Goal: Transaction & Acquisition: Purchase product/service

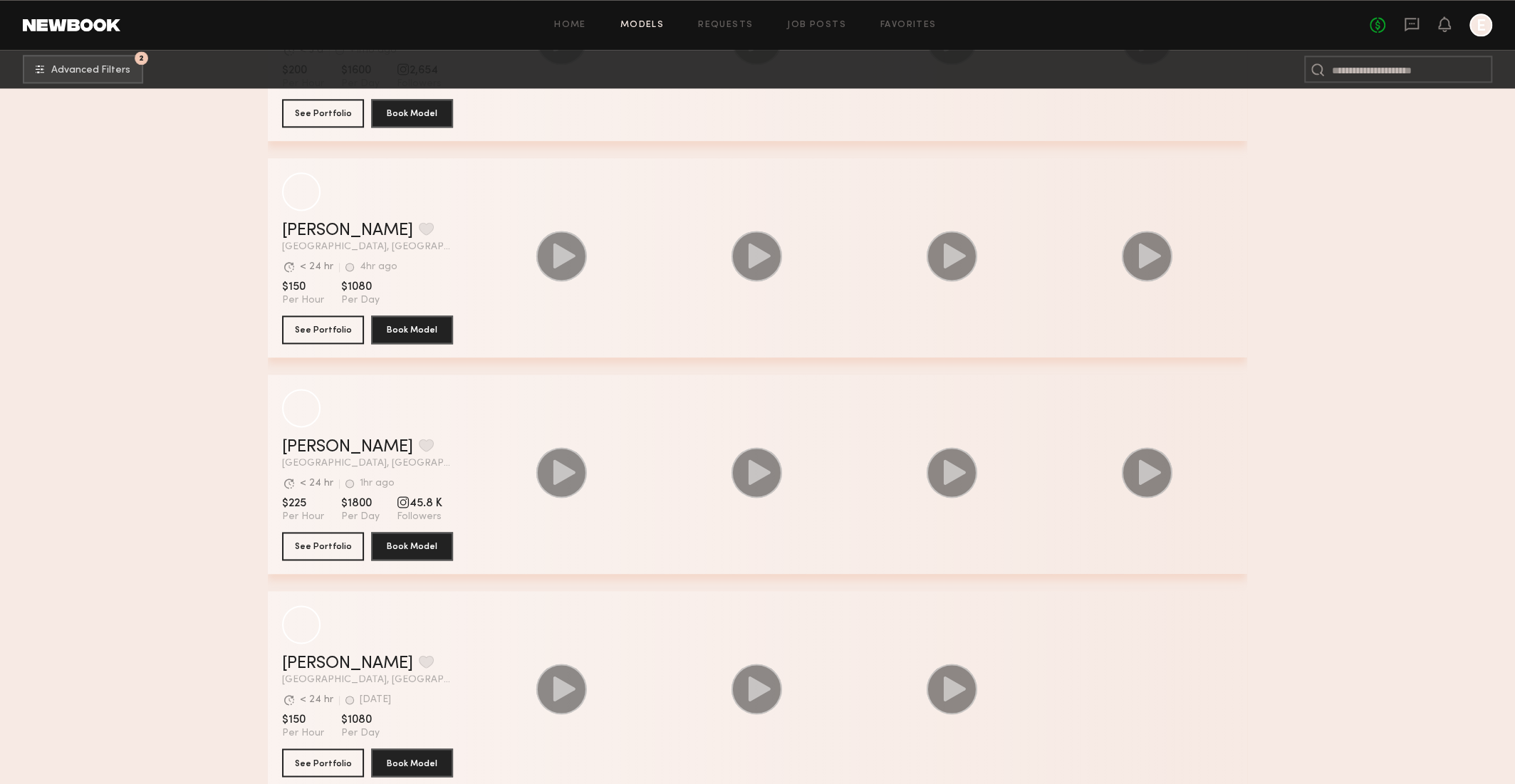
scroll to position [28777, 0]
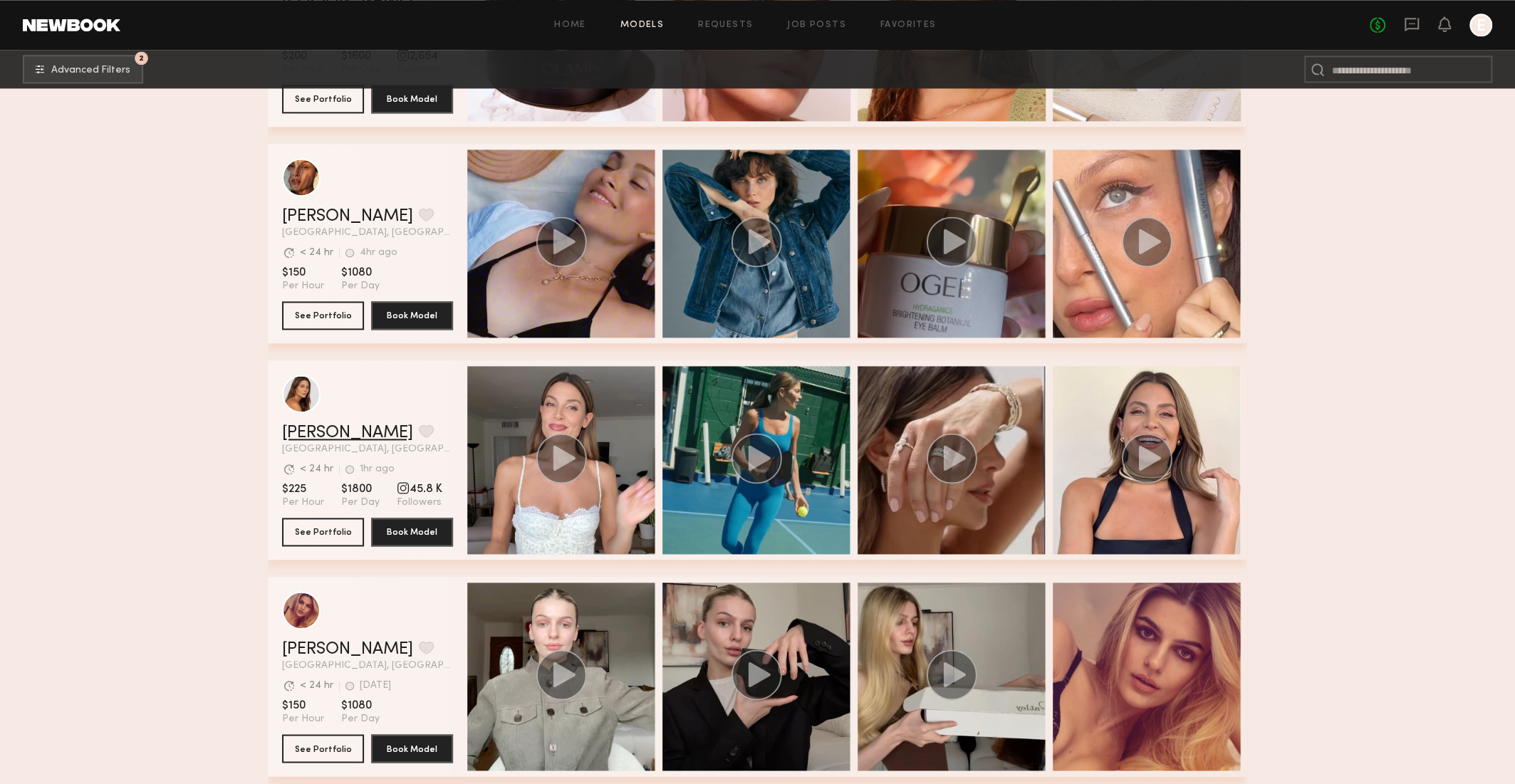
click at [322, 425] on link "[PERSON_NAME]" at bounding box center [348, 433] width 131 height 17
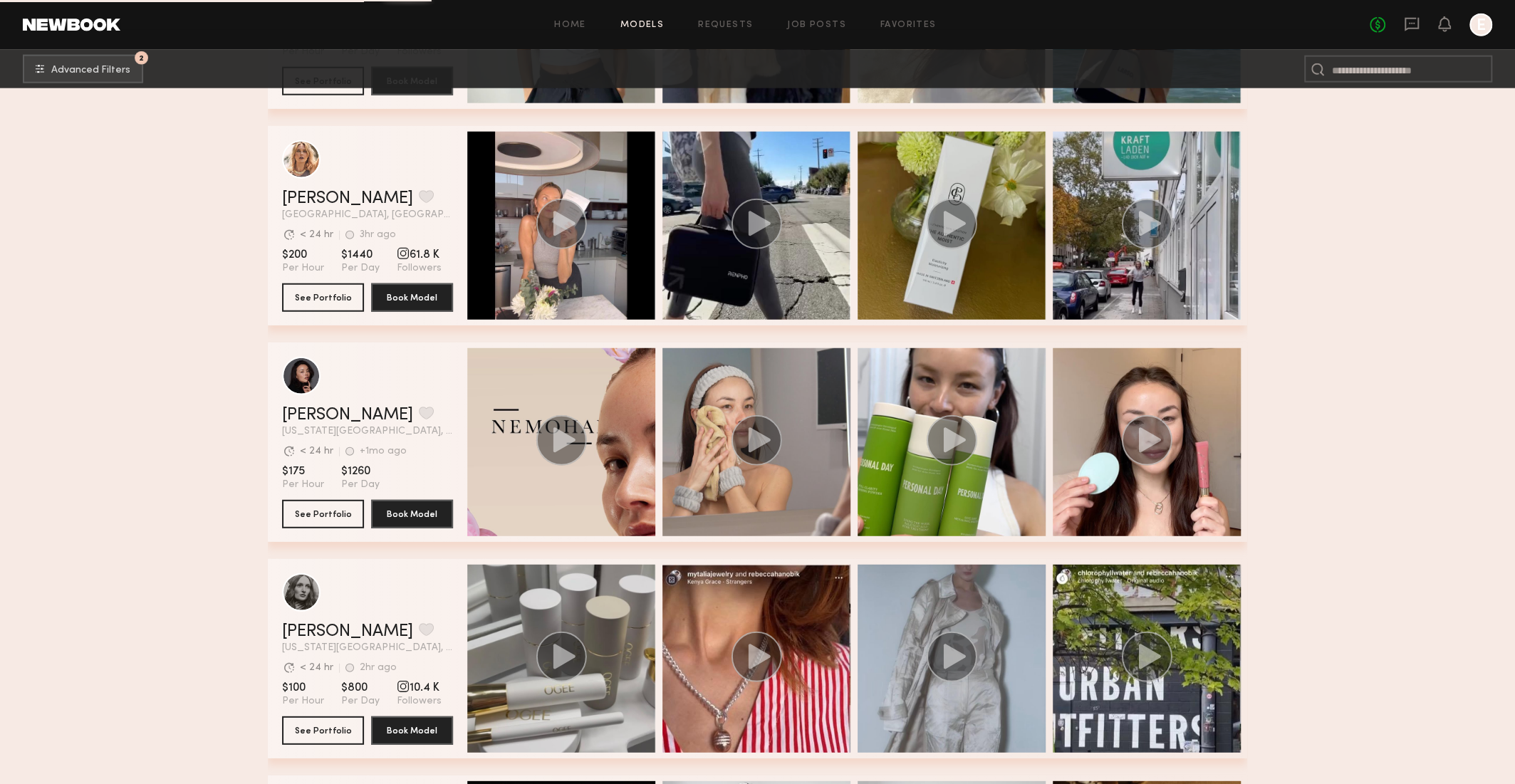
scroll to position [30313, 0]
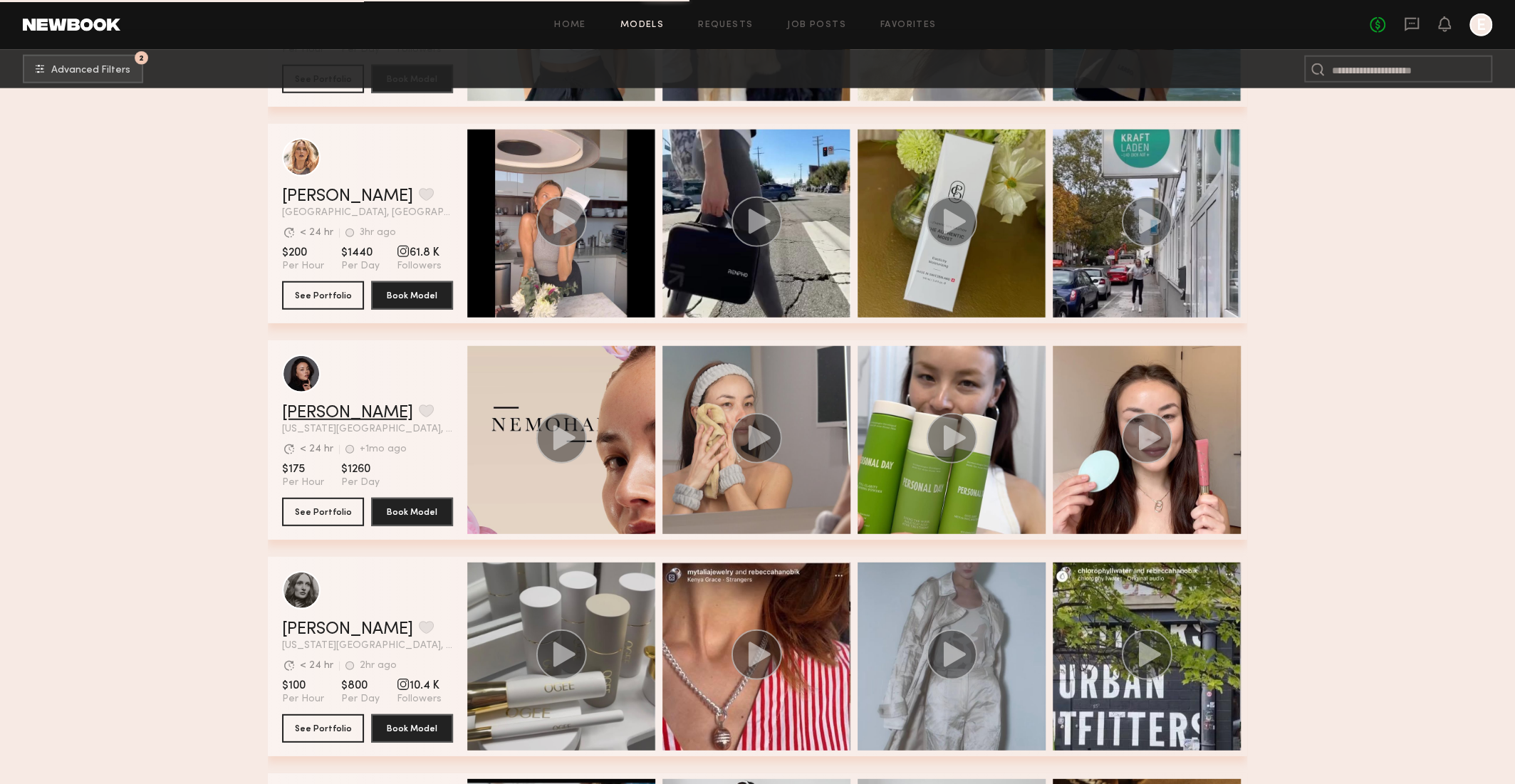
click at [340, 410] on link "Madison F." at bounding box center [348, 413] width 131 height 17
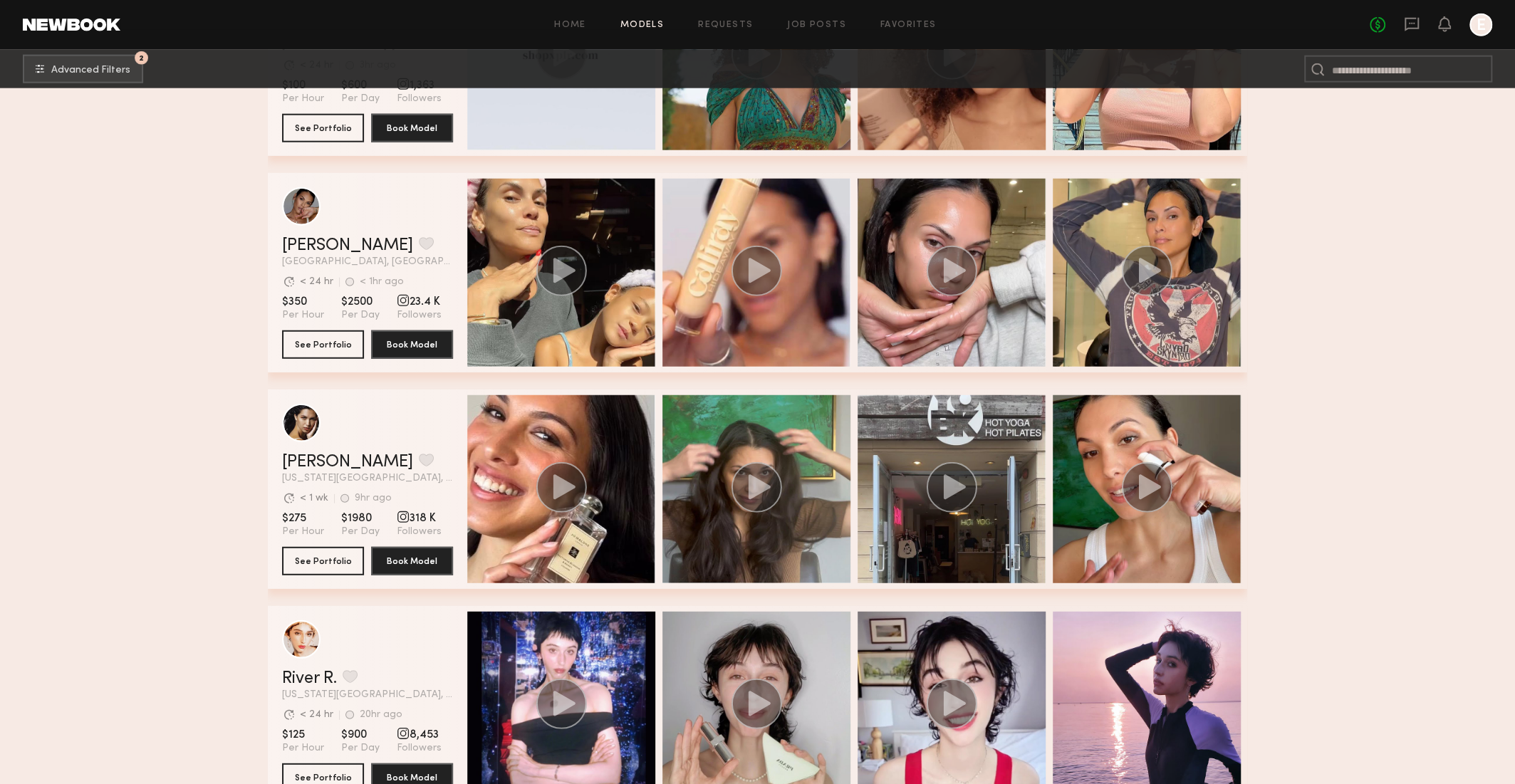
scroll to position [34813, 0]
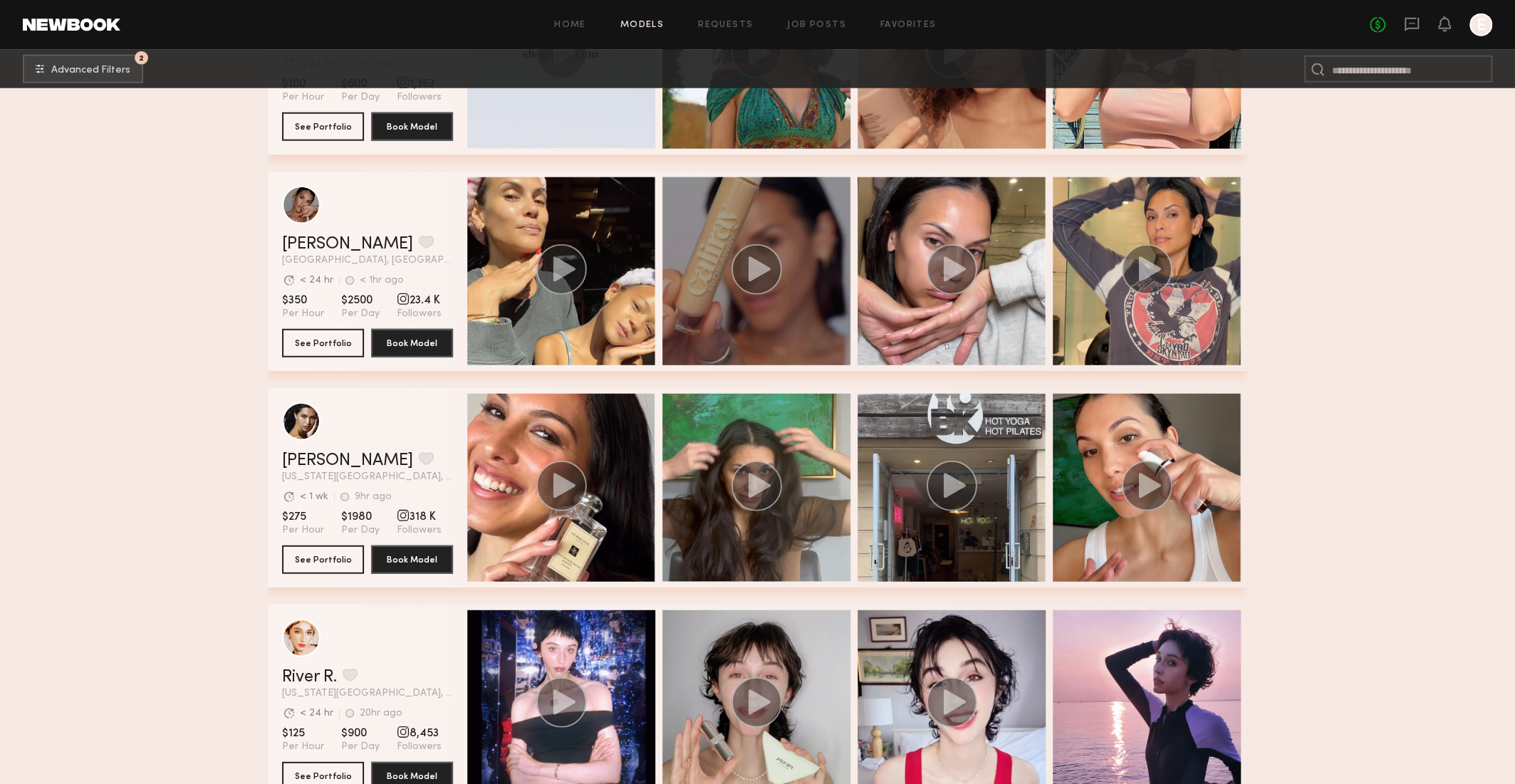
click at [795, 332] on div "grid" at bounding box center [757, 271] width 188 height 188
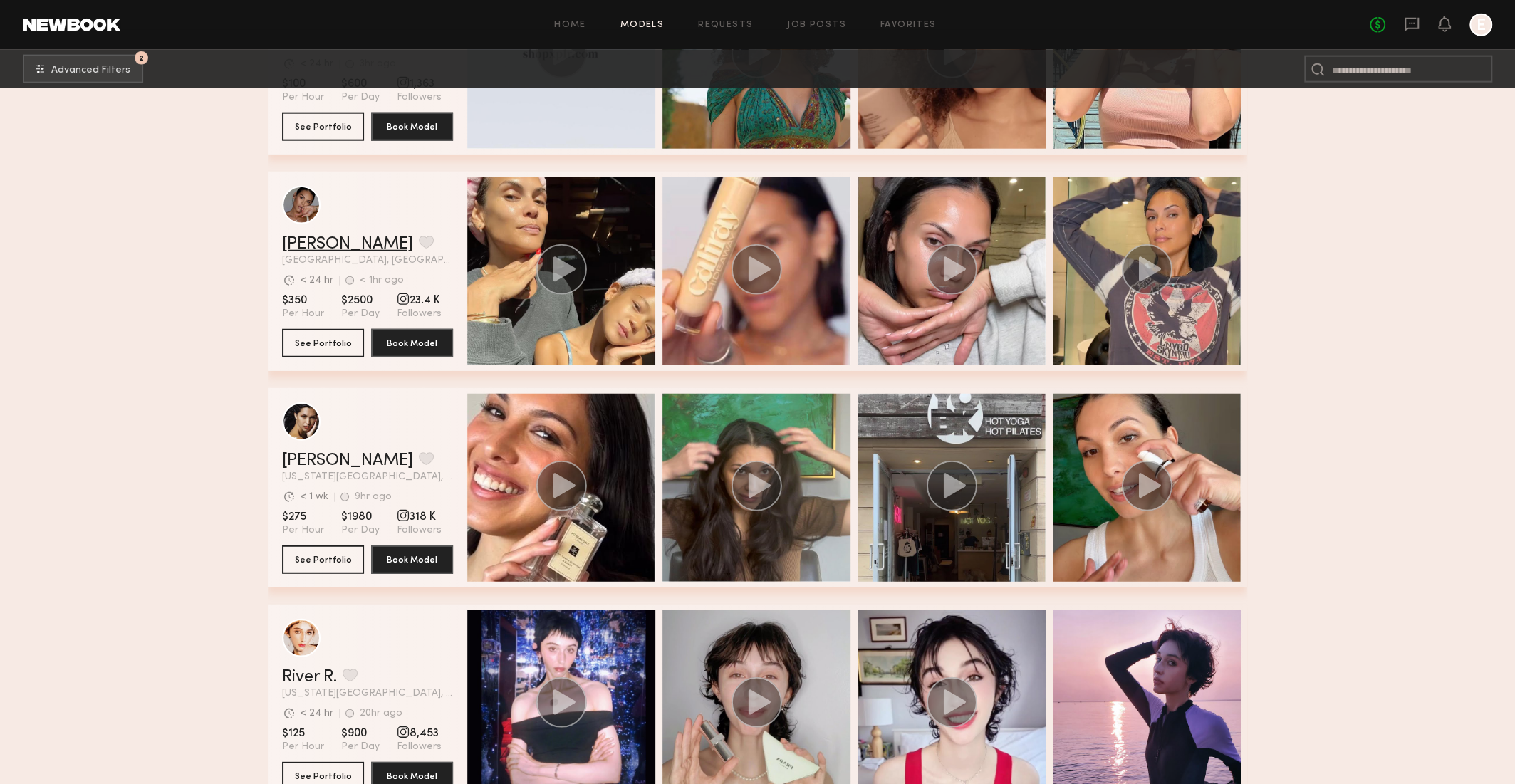
click at [338, 236] on link "[PERSON_NAME]" at bounding box center [348, 244] width 131 height 17
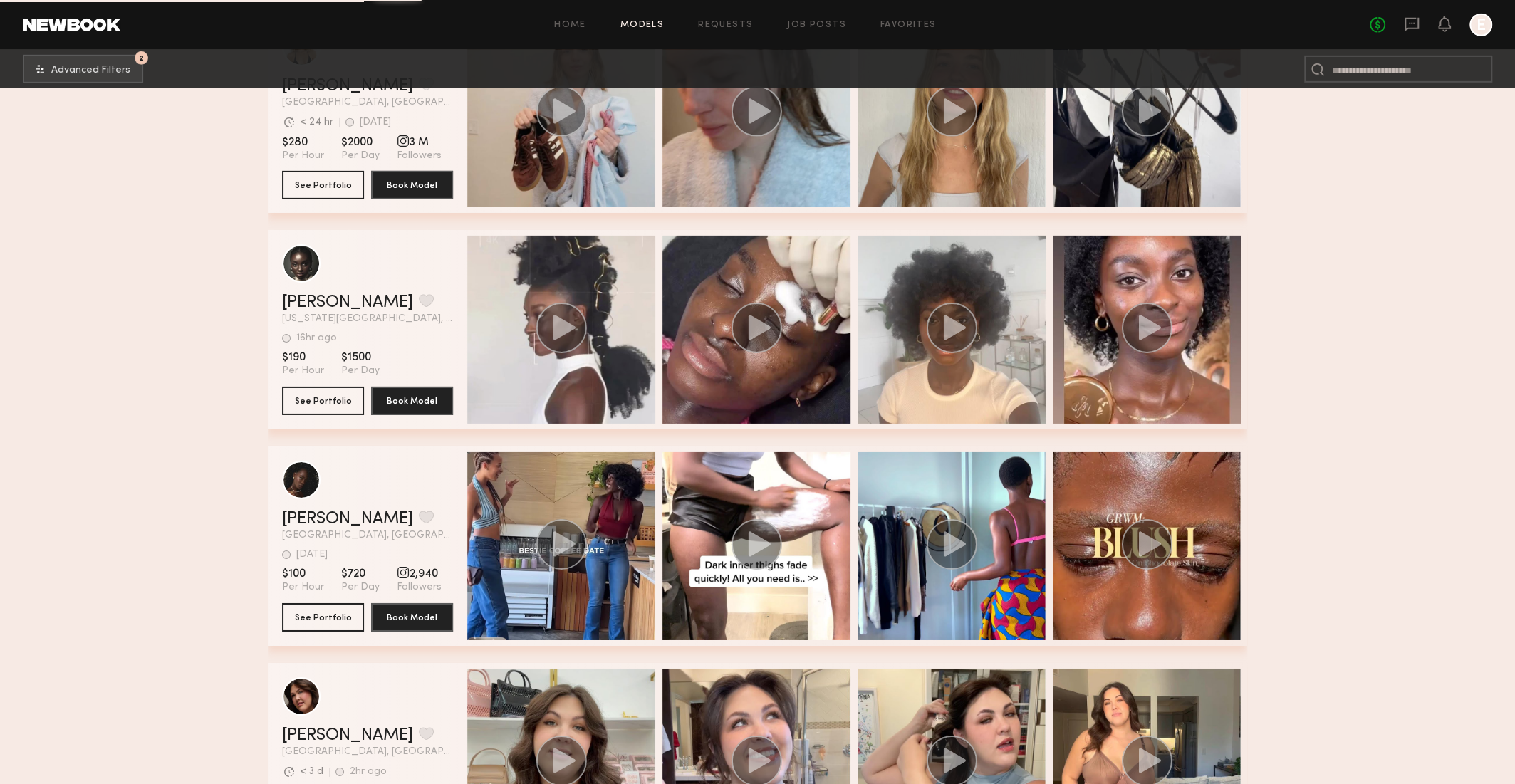
scroll to position [35623, 0]
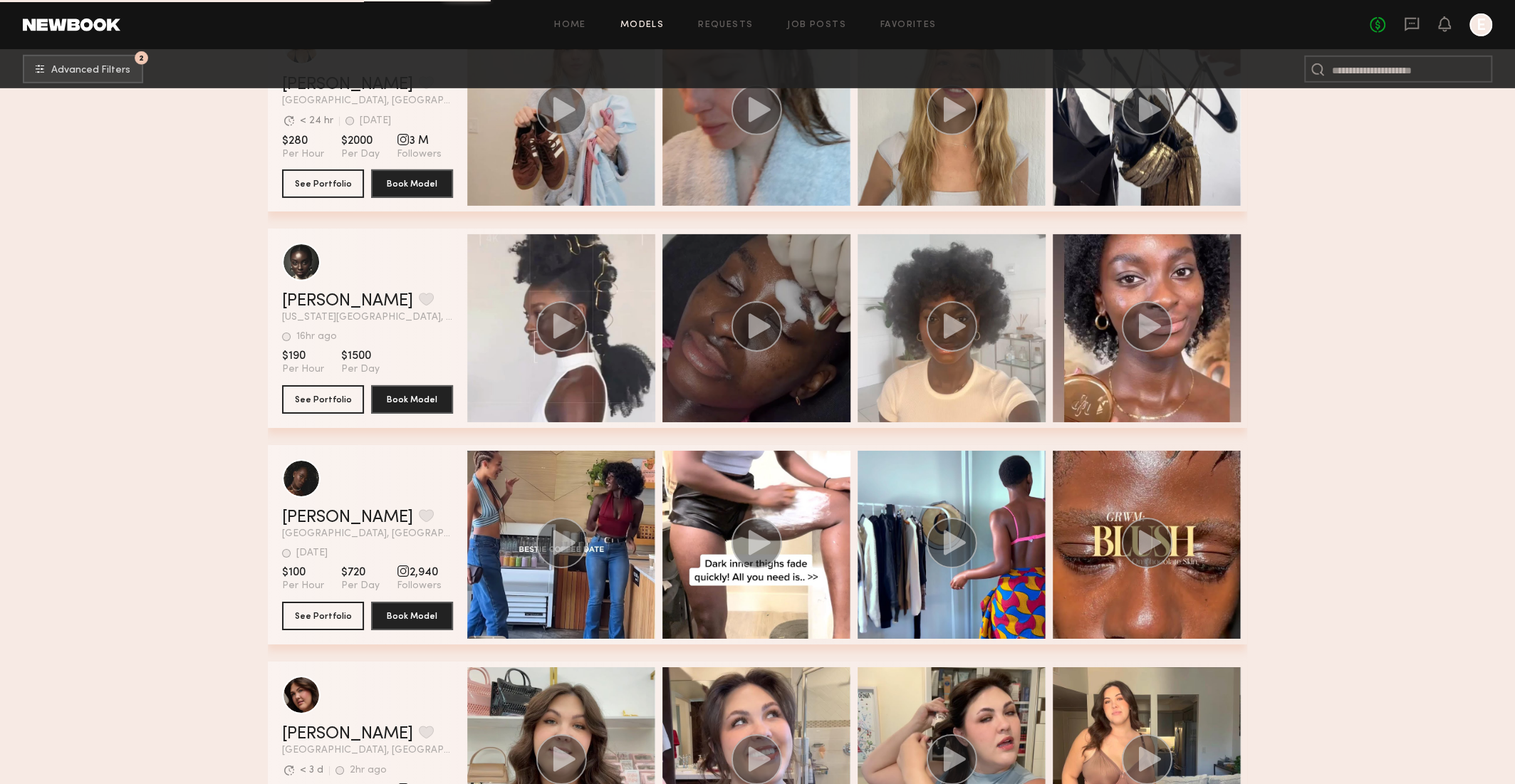
click at [801, 373] on div "grid" at bounding box center [757, 329] width 188 height 188
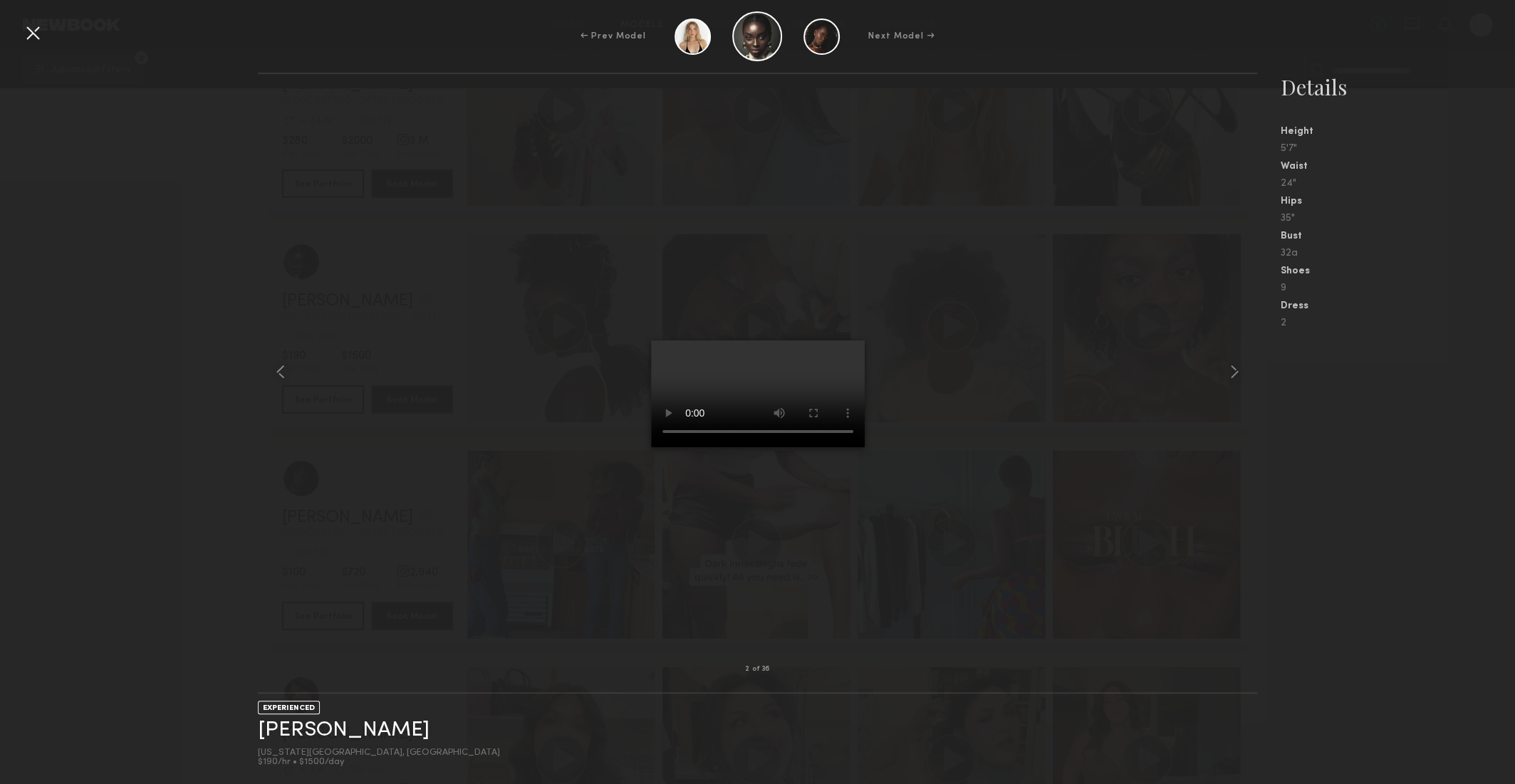
click at [1395, 487] on nb-gallery-model-stats "Details Height 5'7" Waist 24" Hips 35" Bust 32a Shoes 9 Dress 2" at bounding box center [1386, 429] width 258 height 712
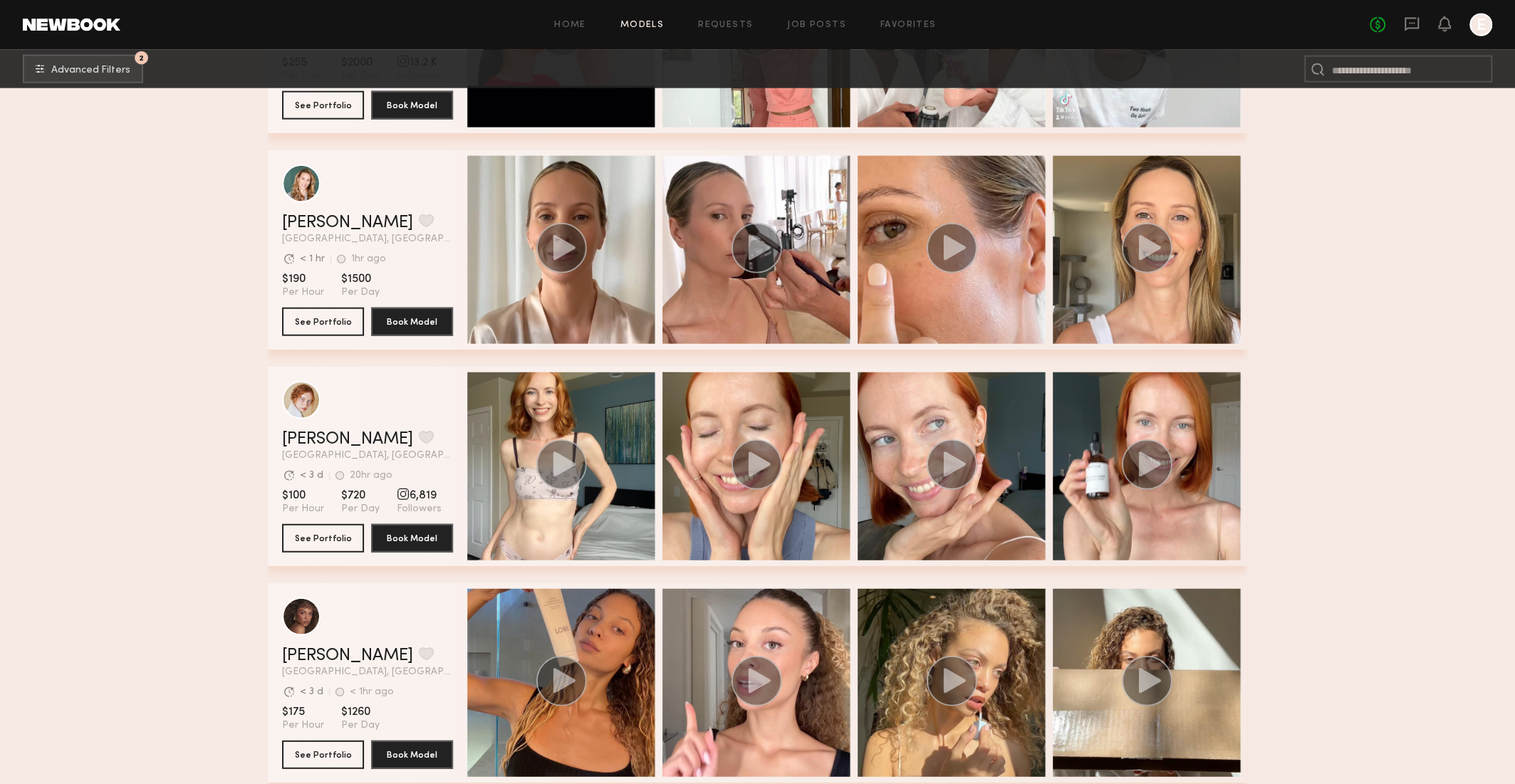
scroll to position [39156, 0]
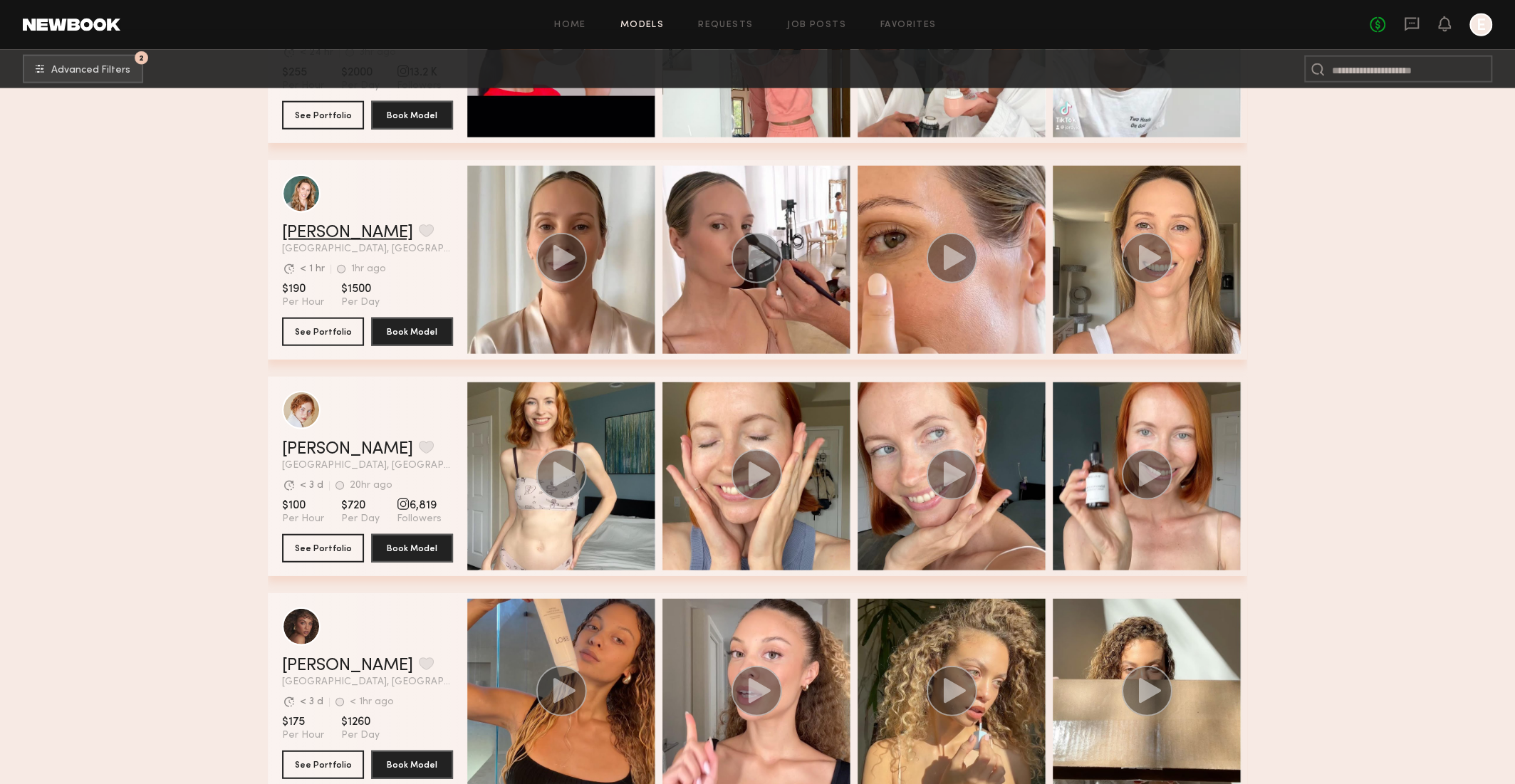
click at [310, 231] on link "Emma W." at bounding box center [348, 233] width 131 height 17
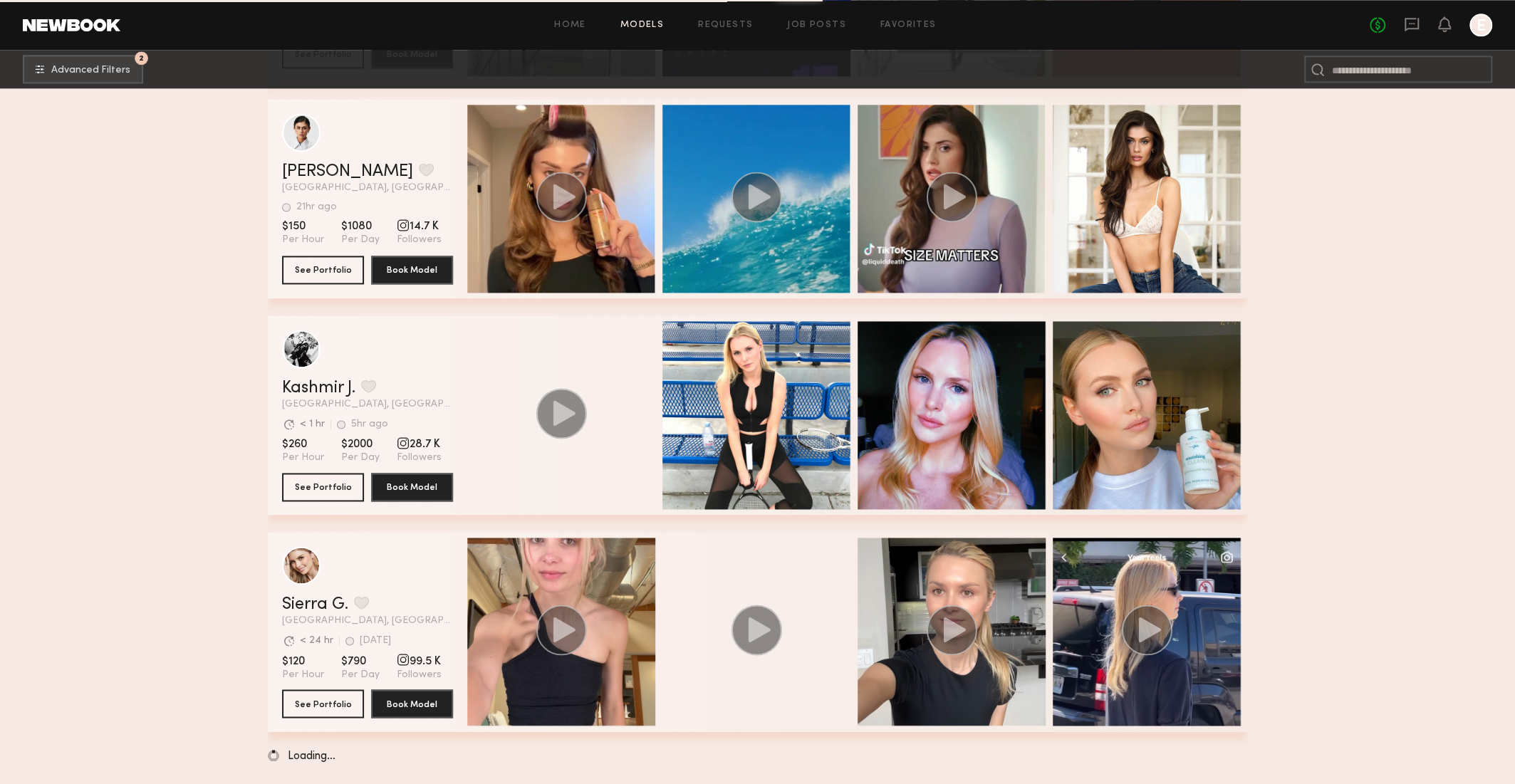
scroll to position [51565, 0]
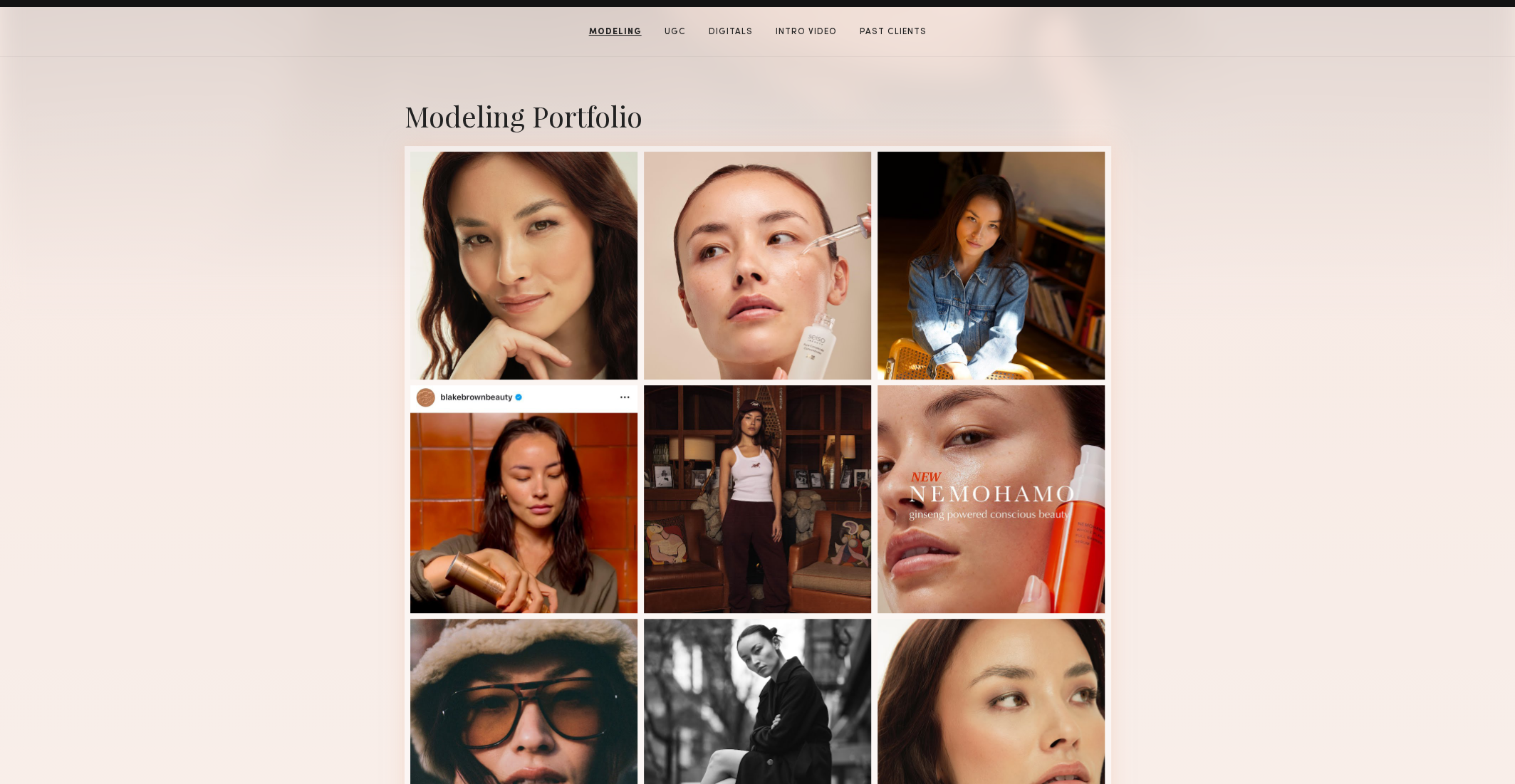
scroll to position [266, 0]
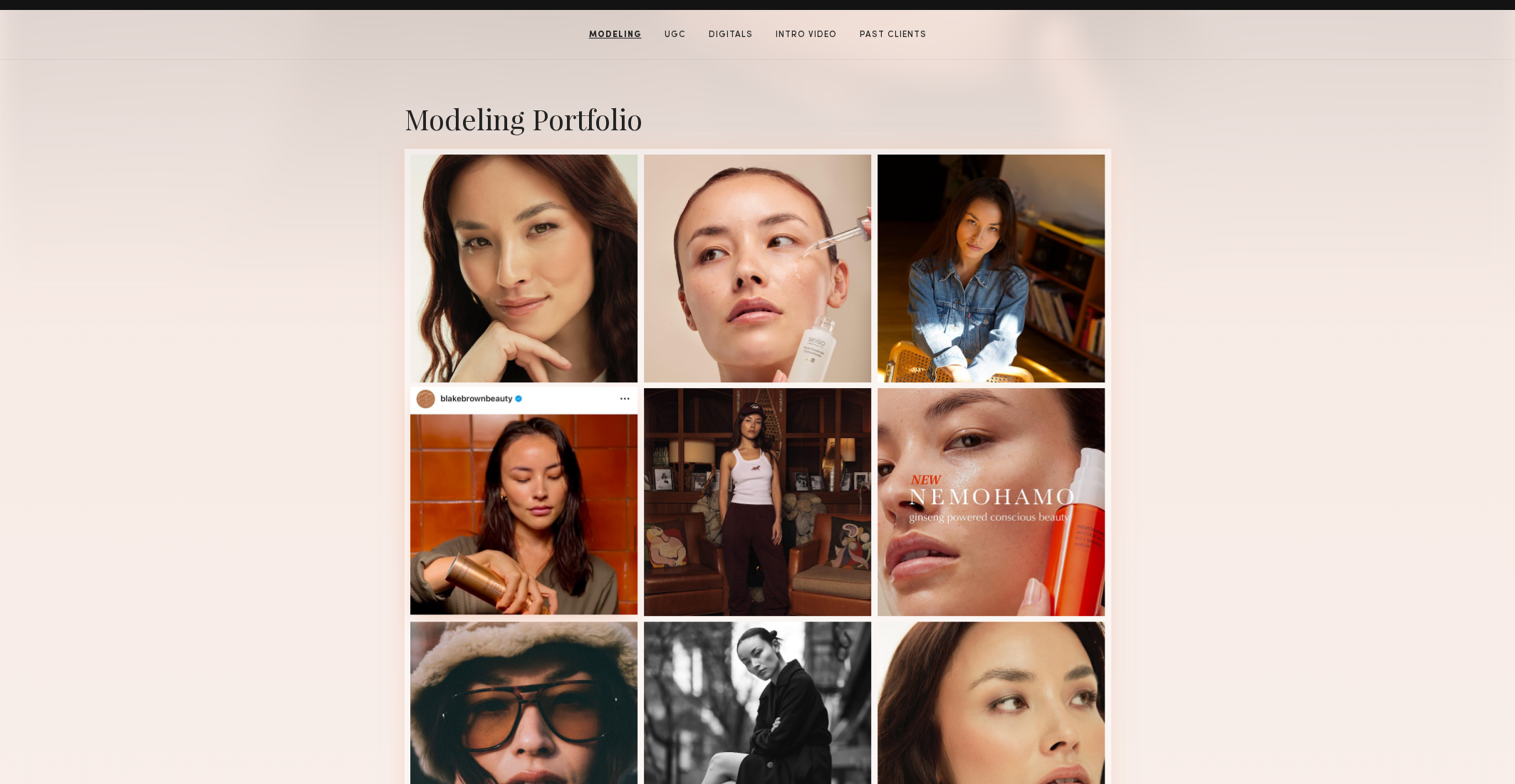
click at [589, 471] on div at bounding box center [524, 501] width 228 height 228
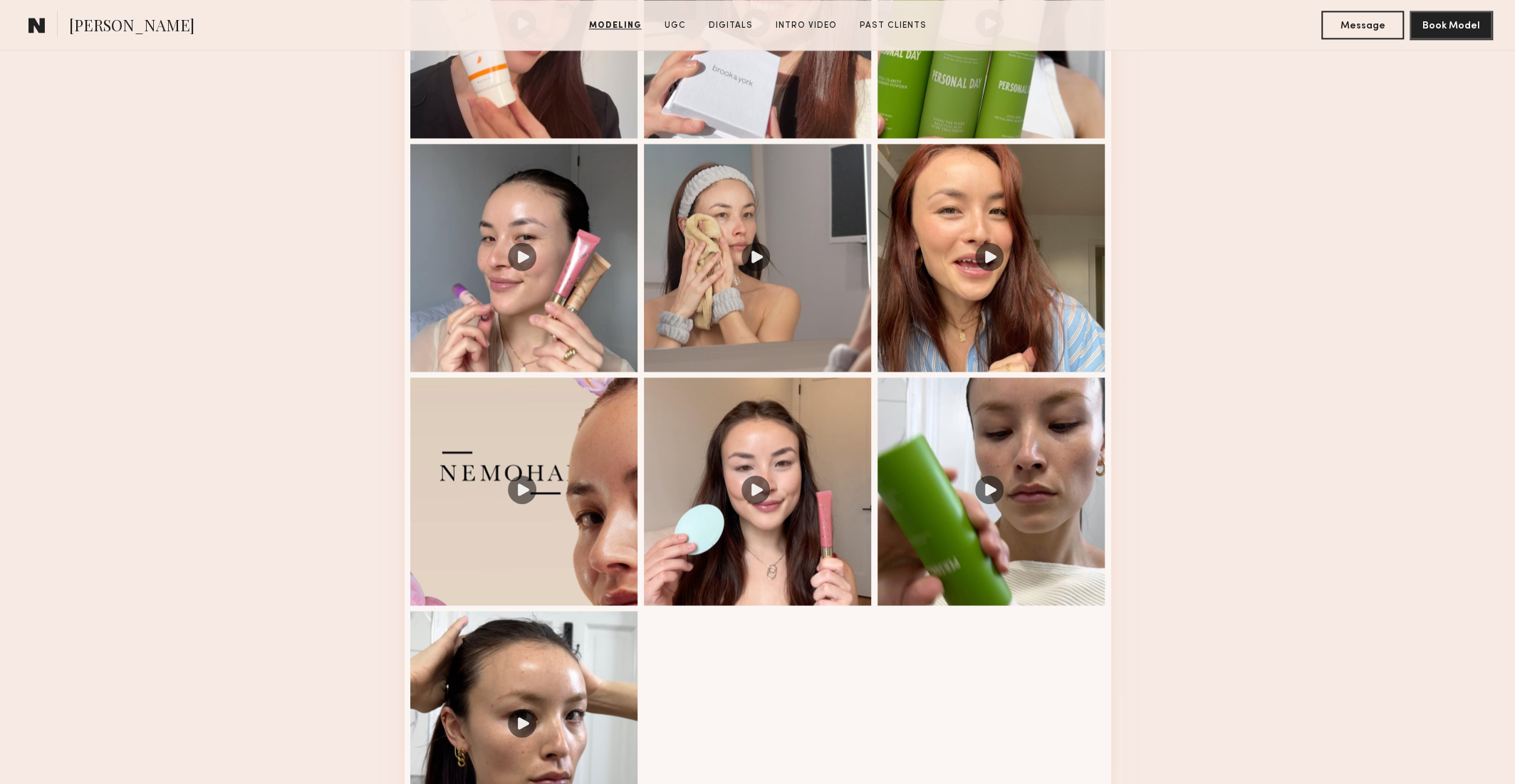
scroll to position [1624, 0]
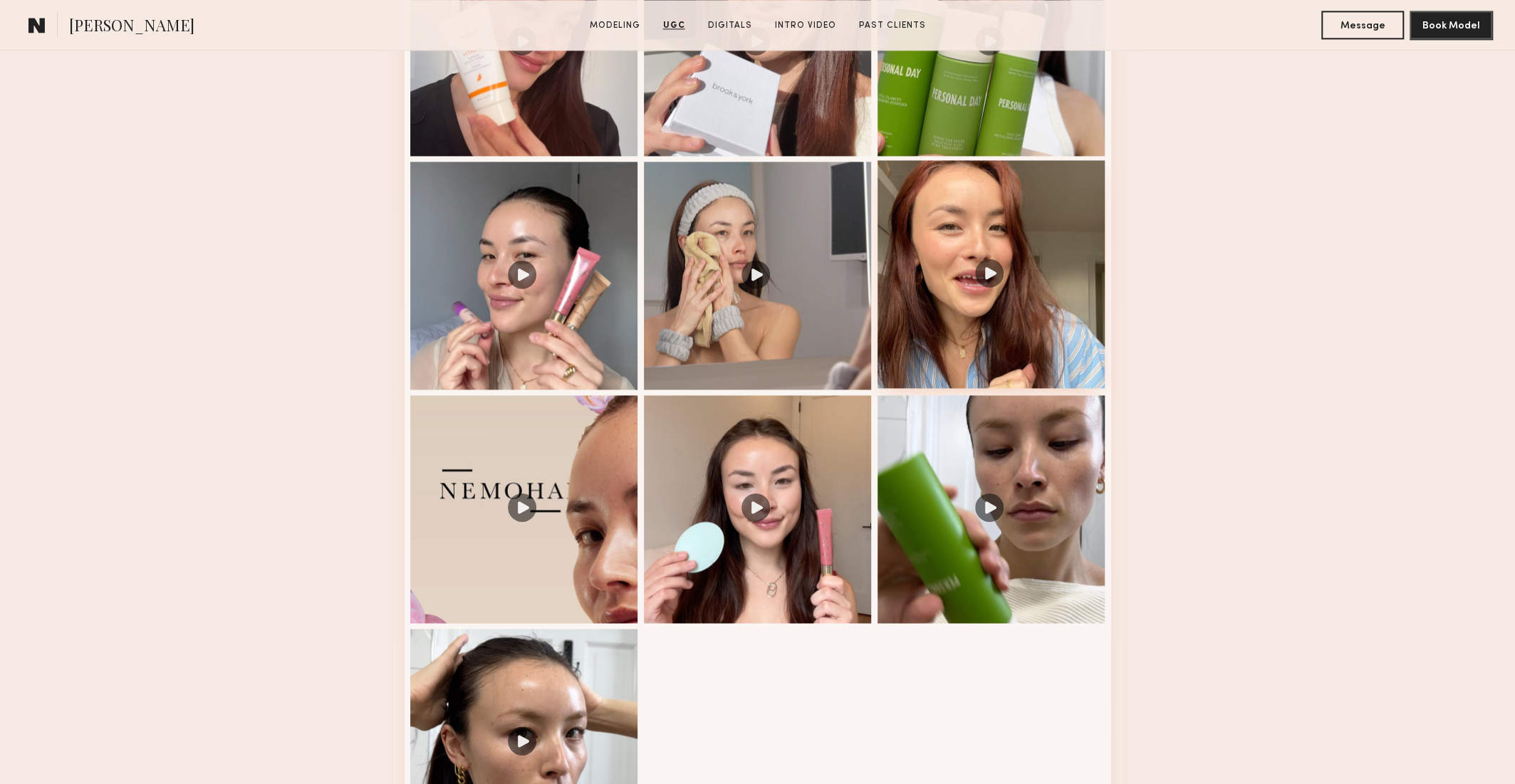
click at [997, 260] on div at bounding box center [991, 274] width 228 height 228
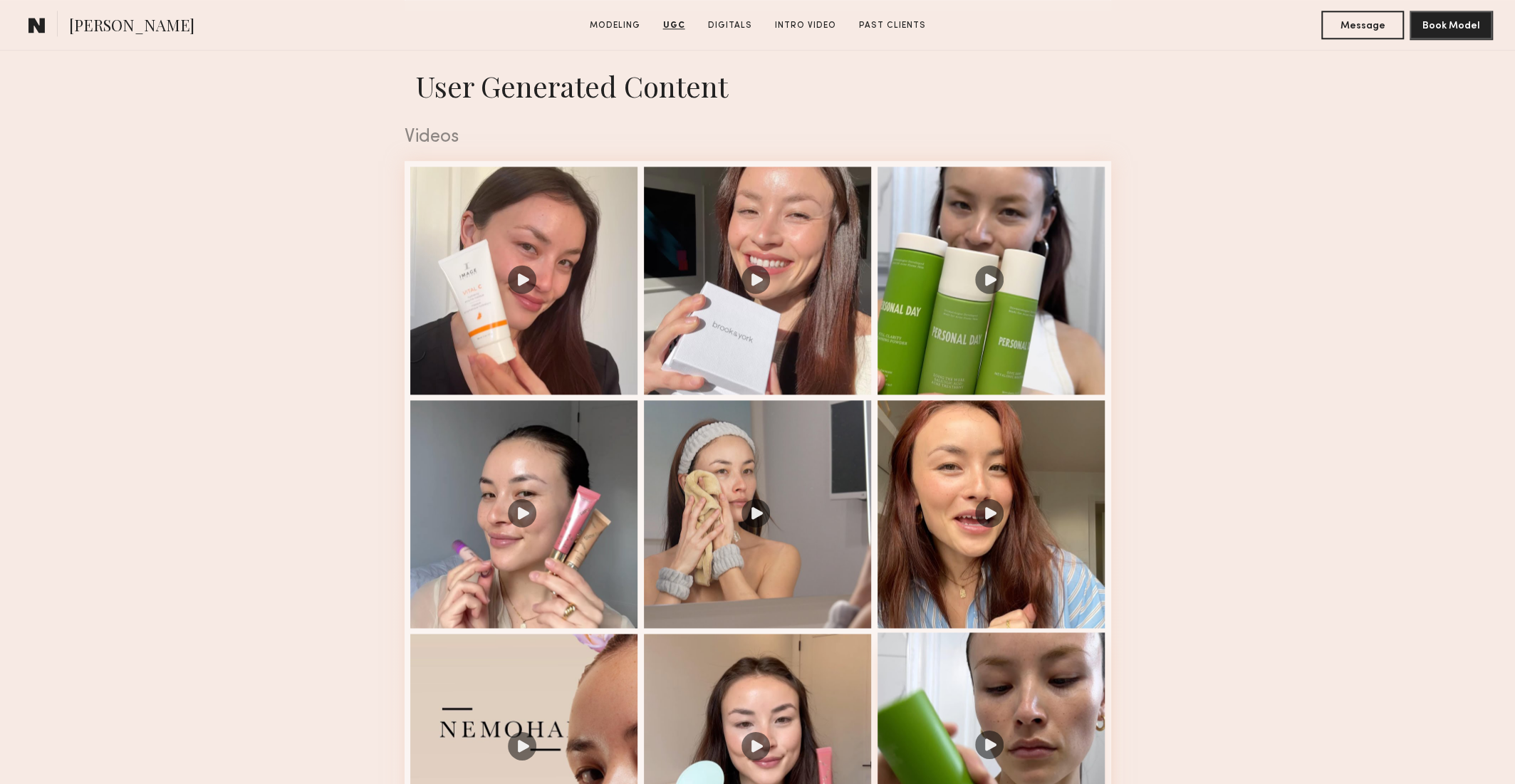
scroll to position [1383, 0]
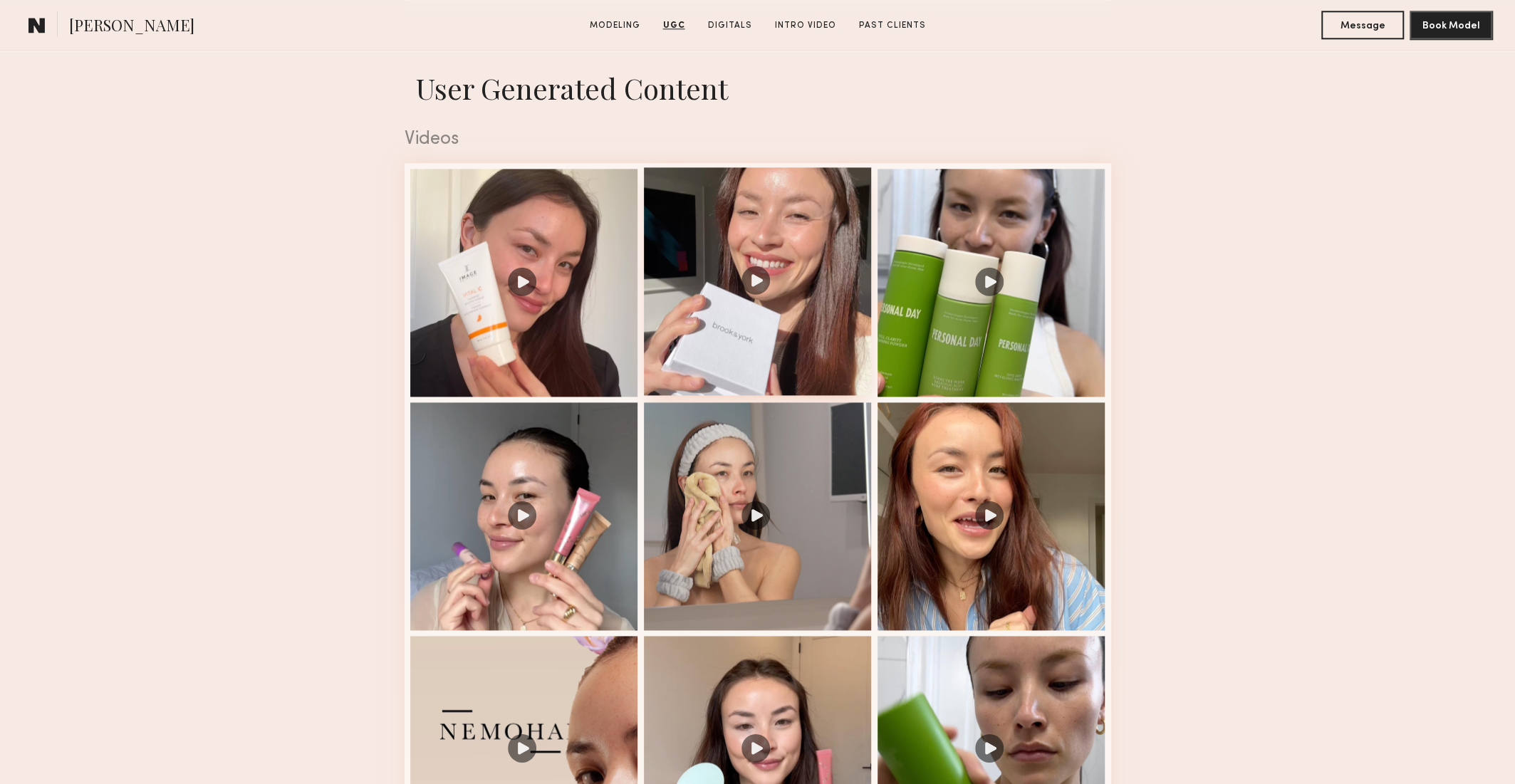
click at [792, 258] on div at bounding box center [758, 281] width 228 height 228
